Goal: Connect with others: Connect with others

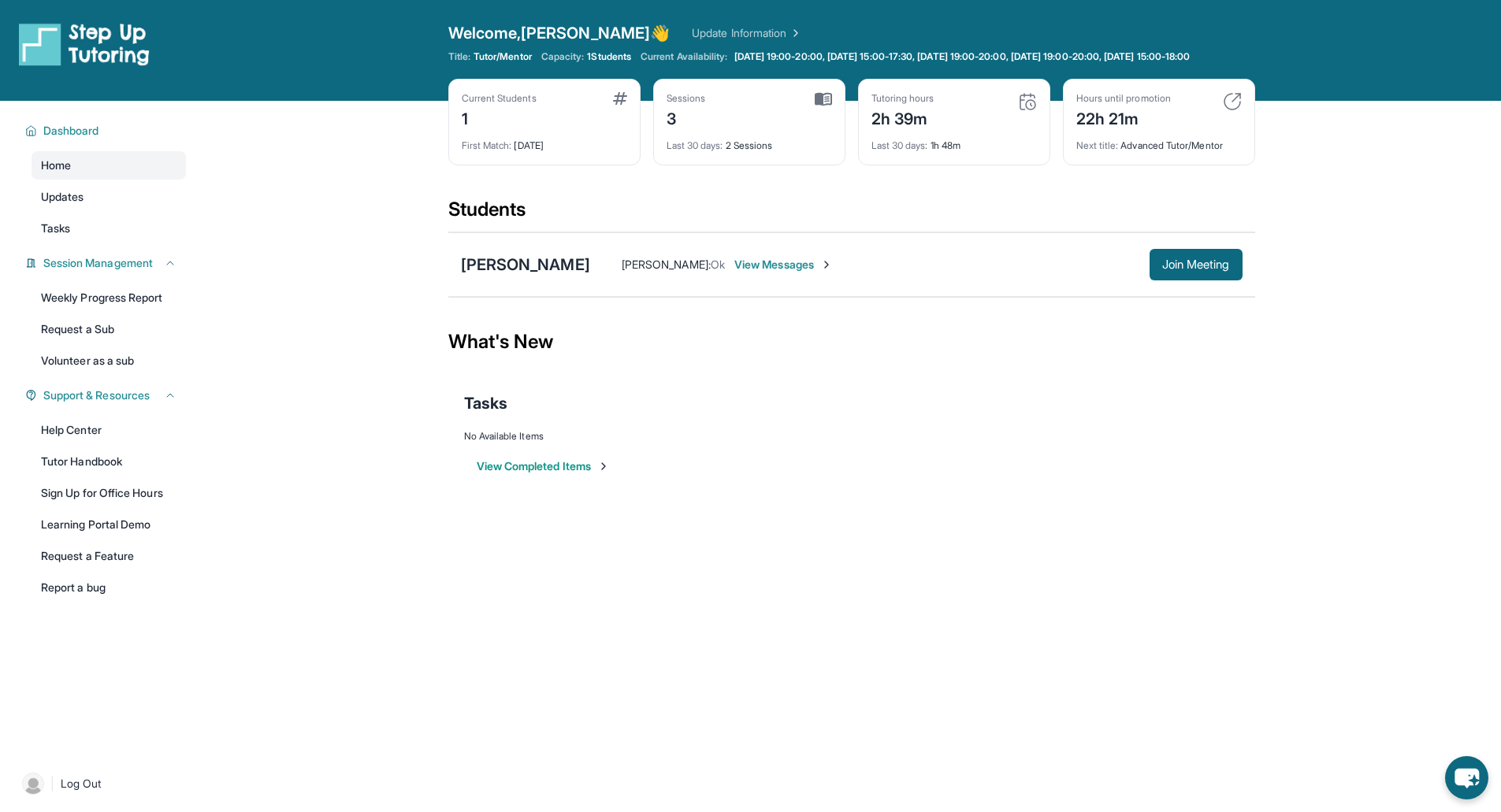
click at [1234, 104] on div "Hours until promotion 22h 21m Next title : Advanced Tutor/Mentor" at bounding box center [1159, 121] width 192 height 87
click at [1234, 111] on img at bounding box center [1232, 101] width 19 height 19
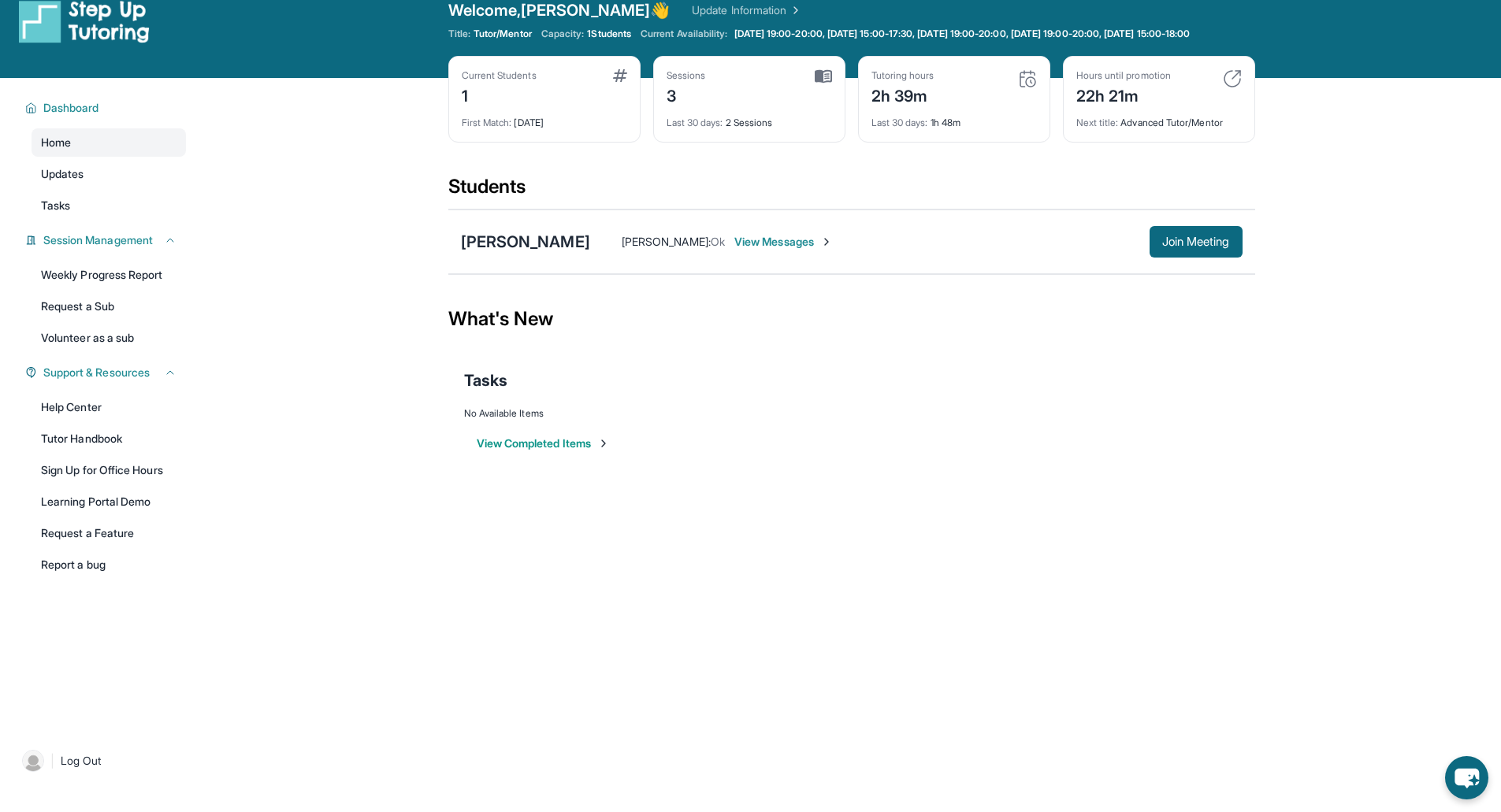
scroll to position [13, 0]
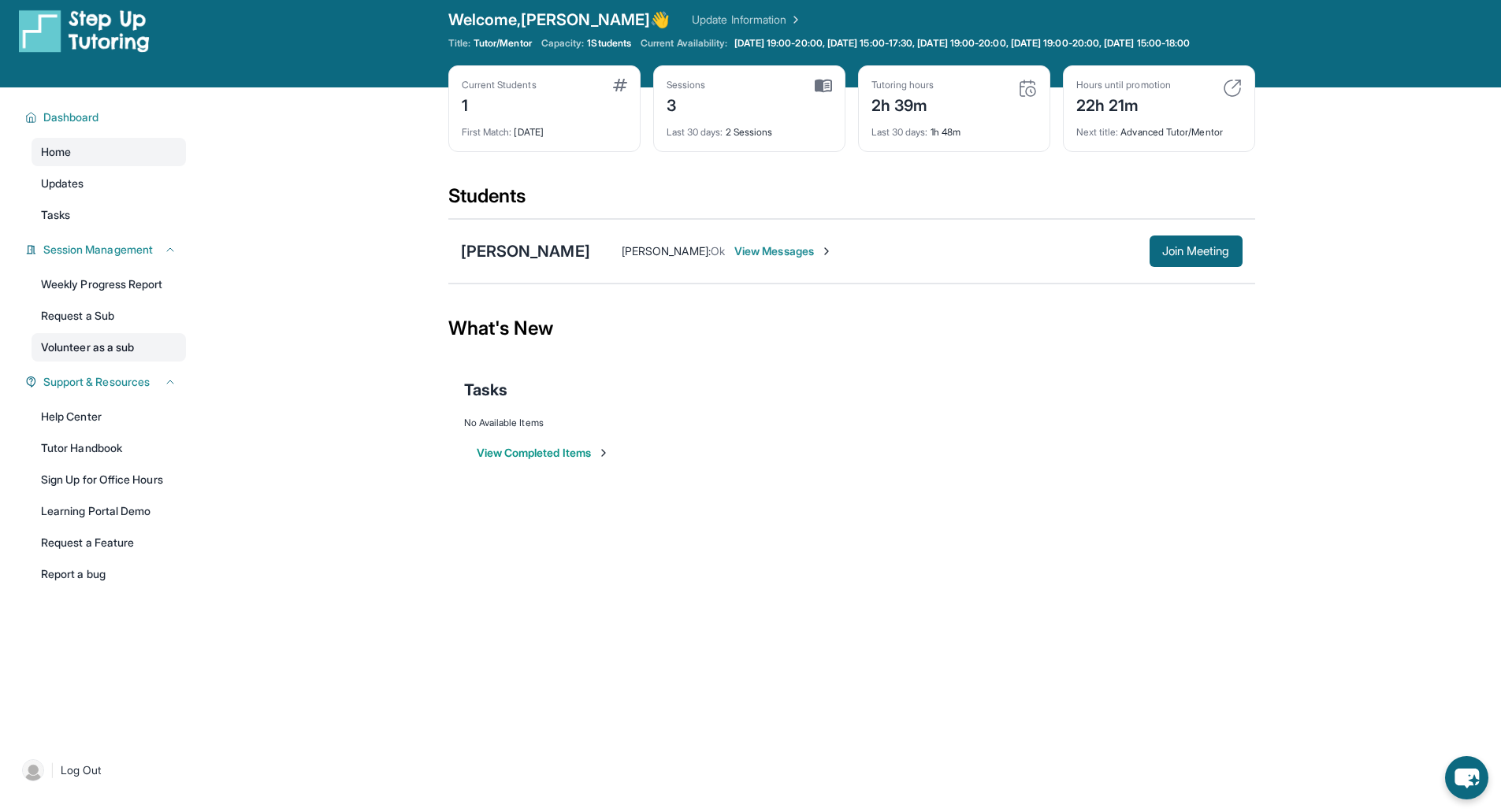
click at [109, 351] on link "Volunteer as a sub" at bounding box center [108, 347] width 155 height 29
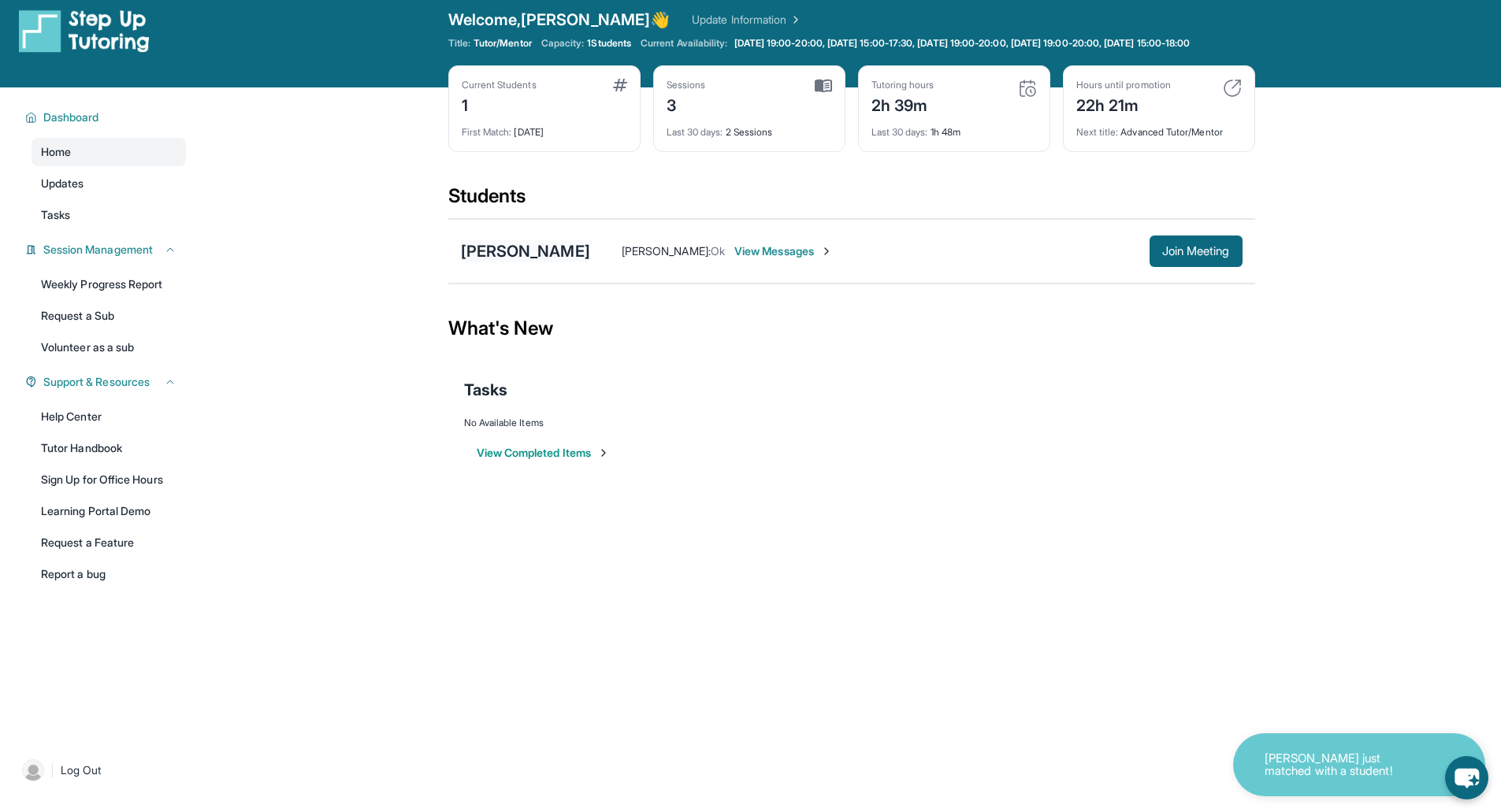
click at [510, 263] on div "[PERSON_NAME]" at bounding box center [525, 251] width 130 height 22
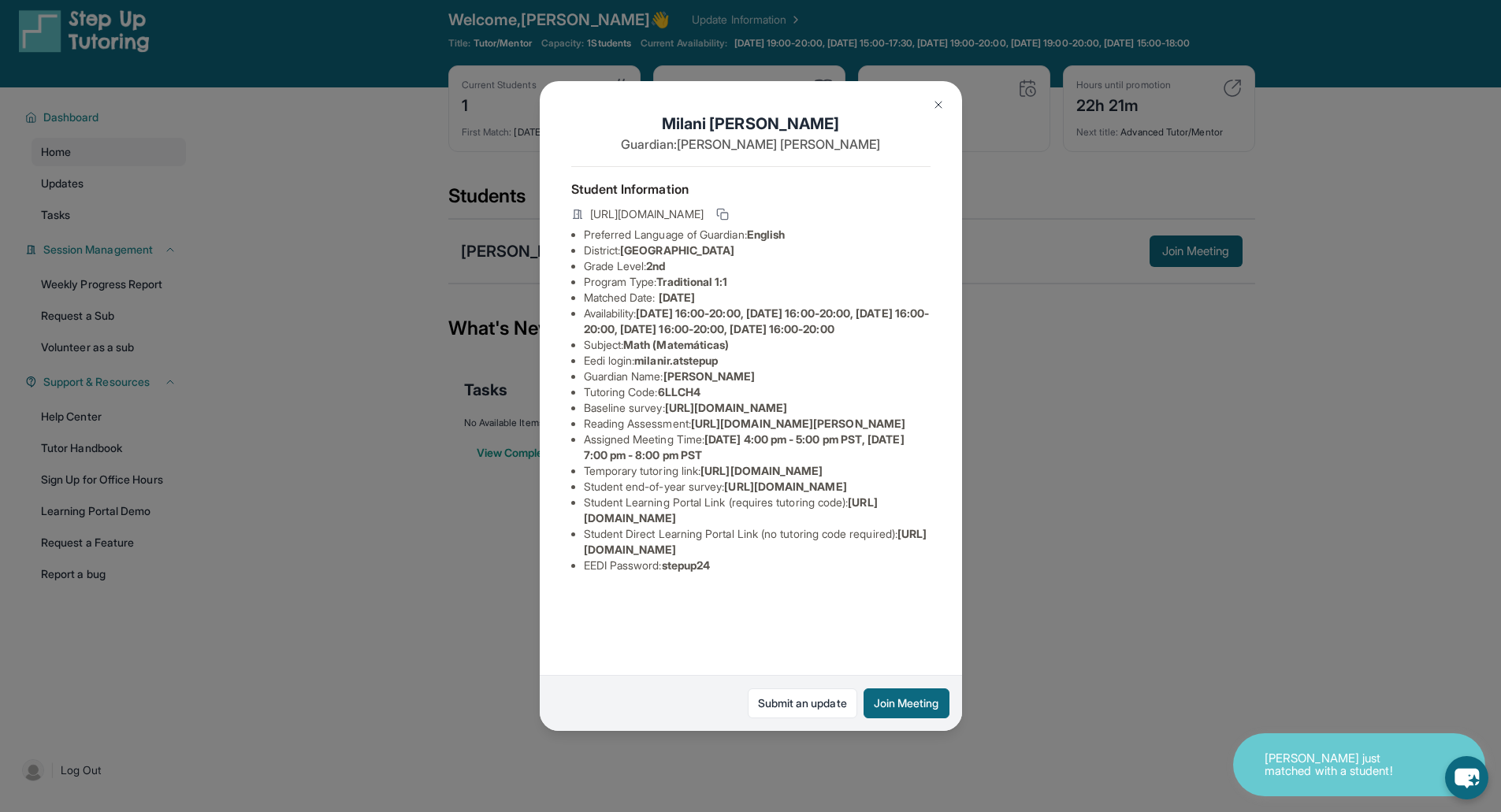
click at [1202, 267] on div "[PERSON_NAME] Guardian: [PERSON_NAME] Student Information [URL][DOMAIN_NAME] Pr…" at bounding box center [750, 406] width 1501 height 812
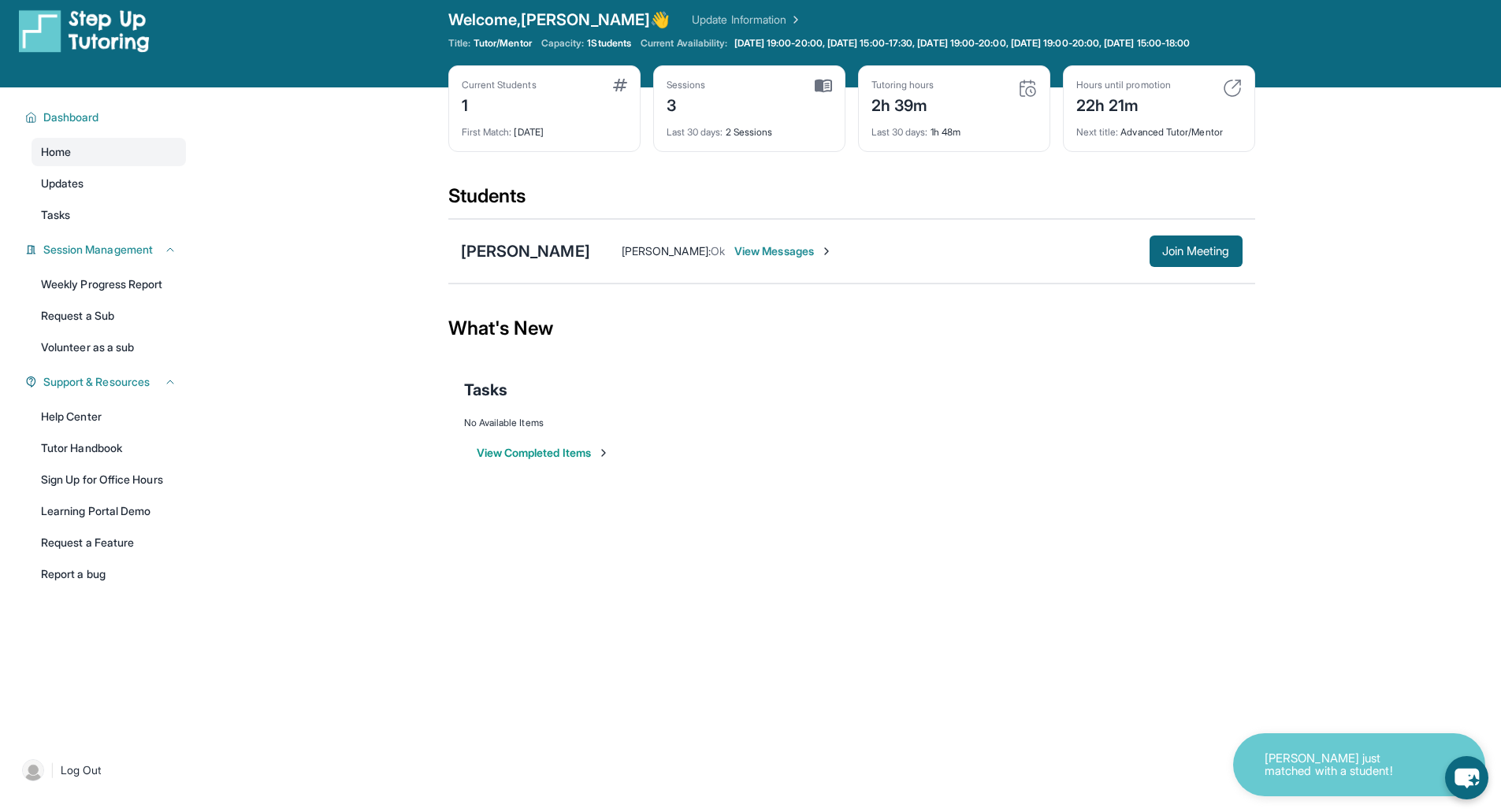
click at [1202, 256] on span "Join Meeting" at bounding box center [1196, 251] width 68 height 10
click at [563, 263] on div "[PERSON_NAME]" at bounding box center [525, 251] width 130 height 22
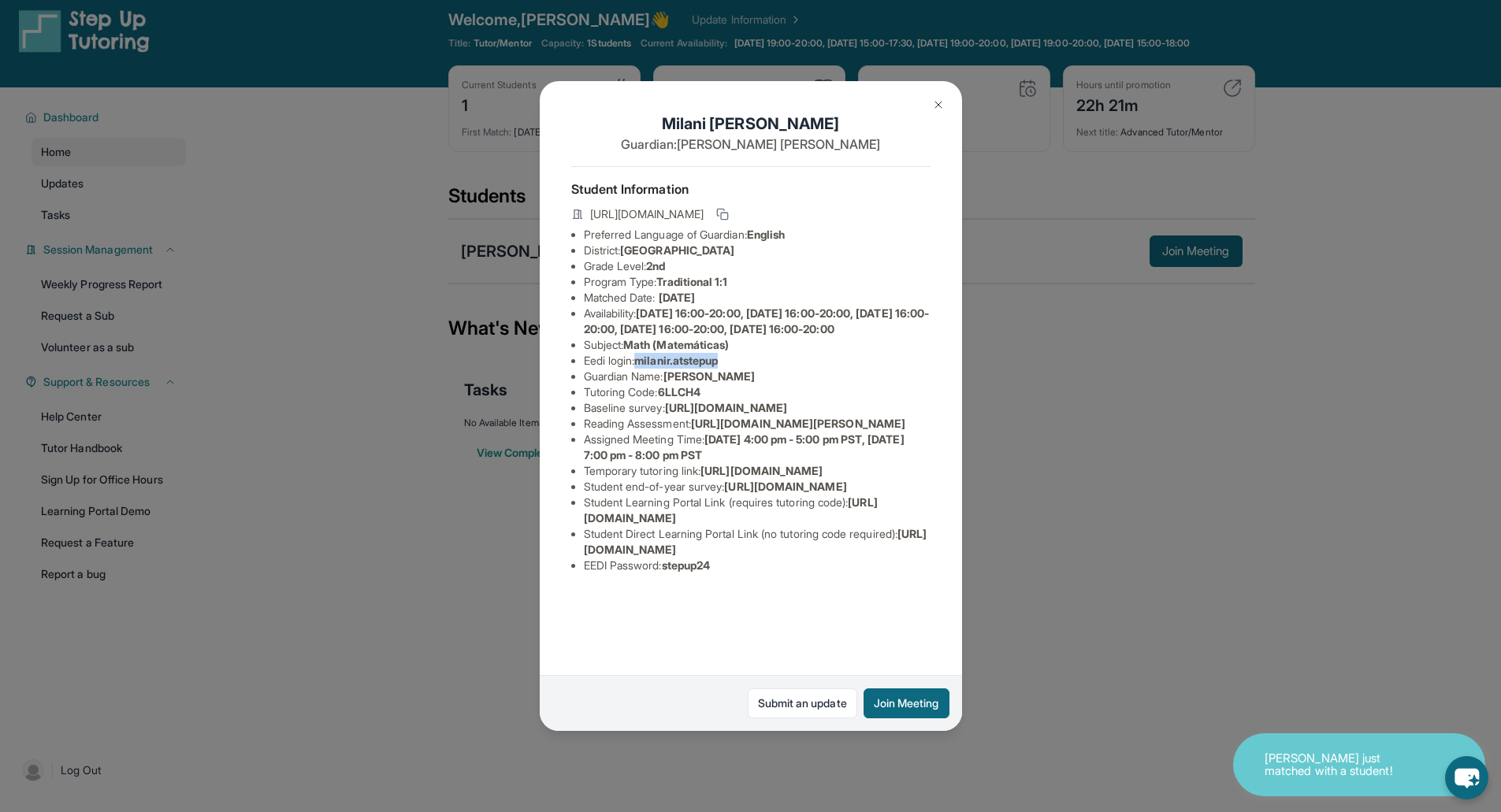
drag, startPoint x: 736, startPoint y: 389, endPoint x: 643, endPoint y: 389, distance: 93.0
click at [643, 369] on li "Eedi login : milanir.atstepup" at bounding box center [758, 361] width 347 height 16
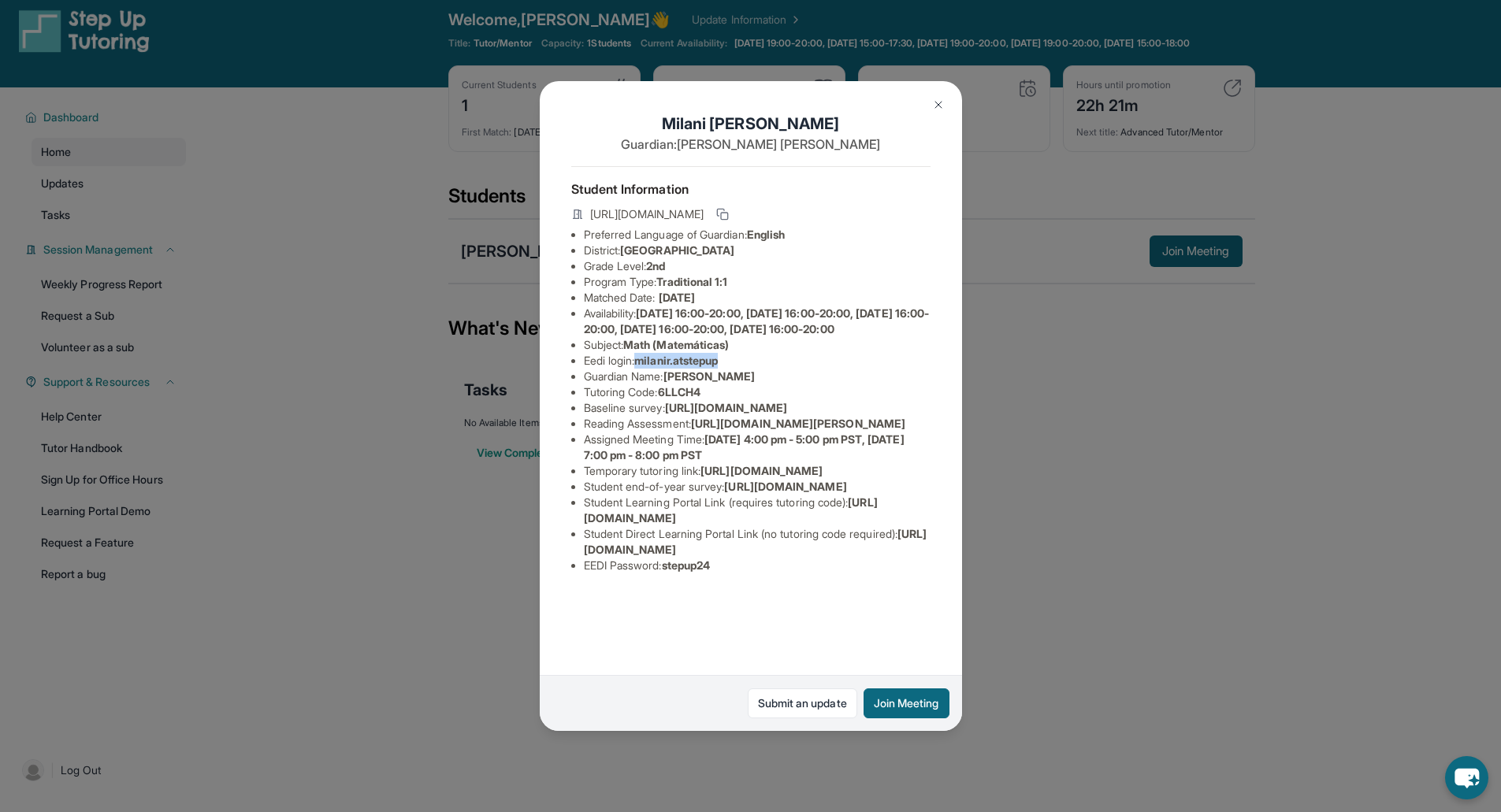
click at [943, 109] on img at bounding box center [938, 105] width 13 height 13
